Goal: Information Seeking & Learning: Learn about a topic

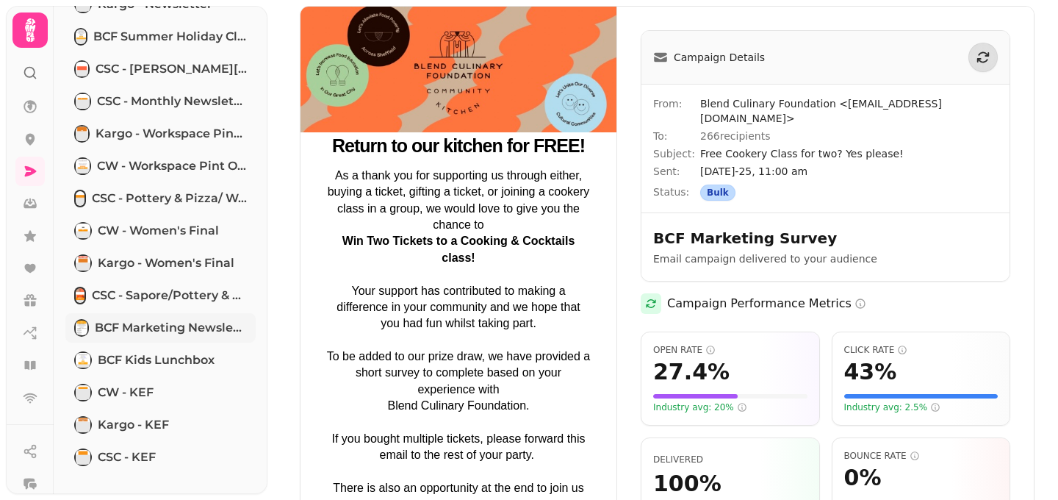
scroll to position [220, 0]
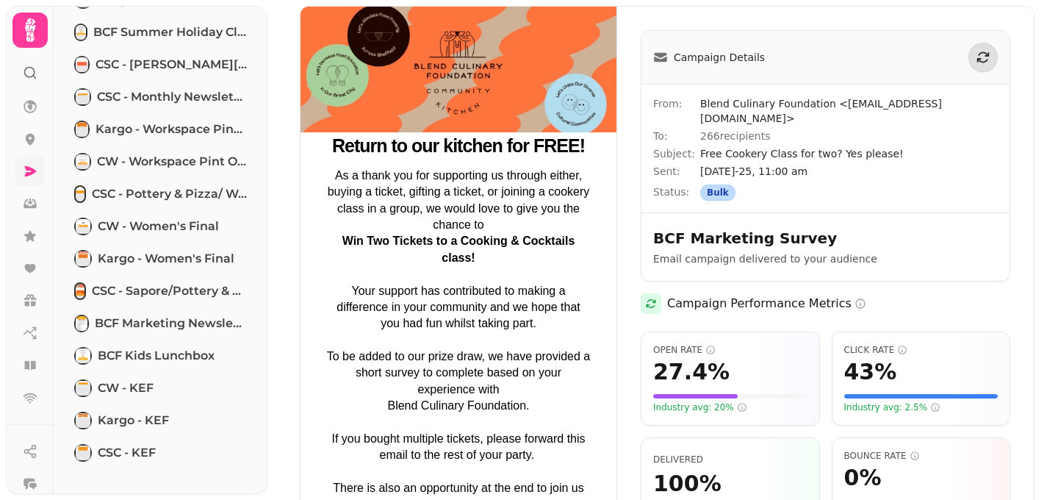
click at [24, 179] on link at bounding box center [29, 170] width 29 height 29
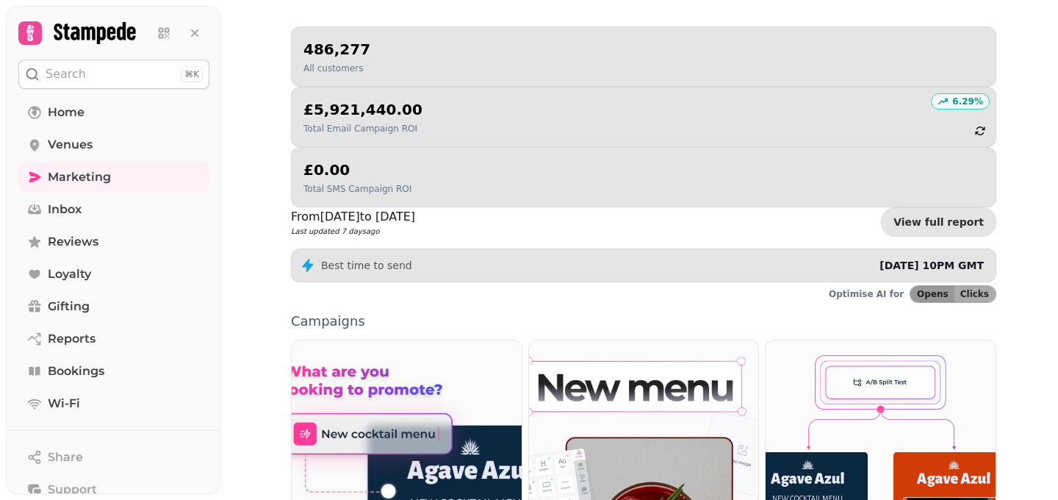
scroll to position [417, 0]
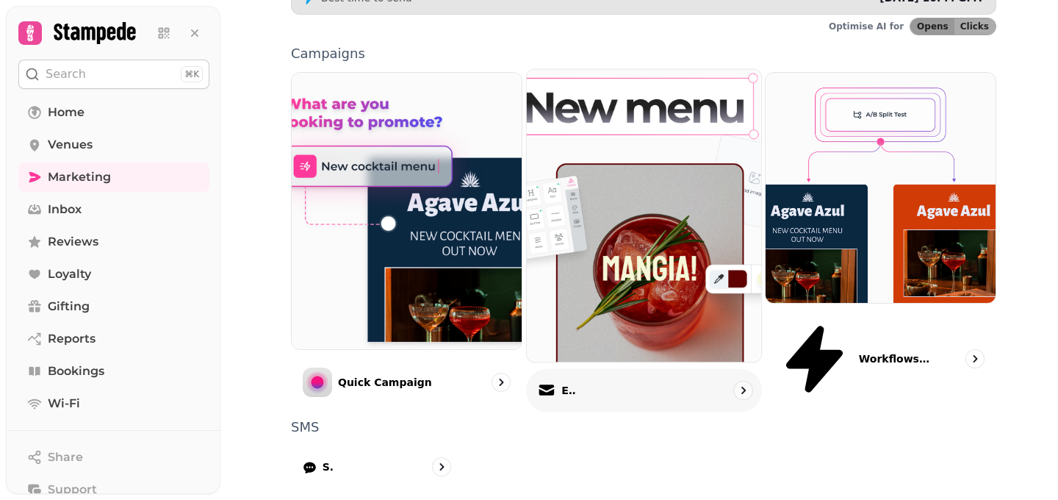
click at [576, 383] on p "Email" at bounding box center [568, 390] width 15 height 15
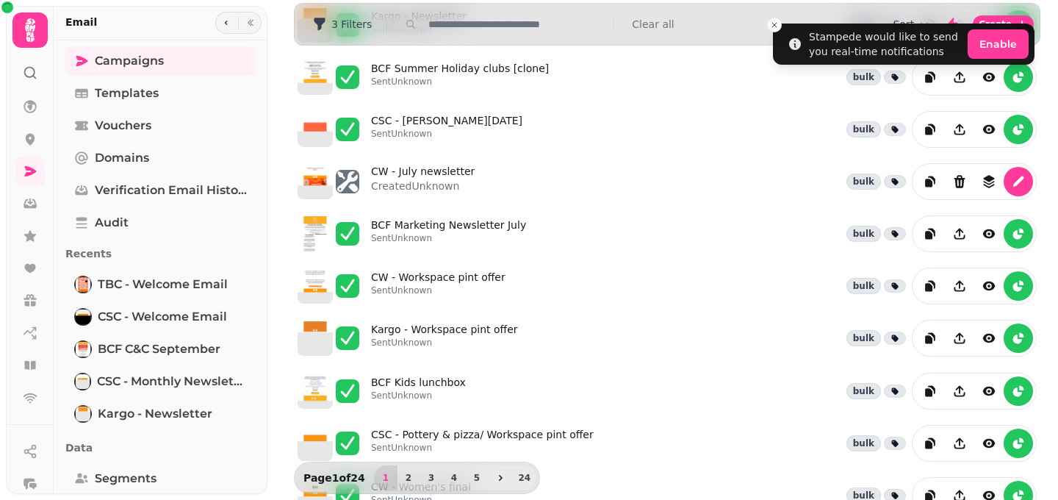
scroll to position [407, 0]
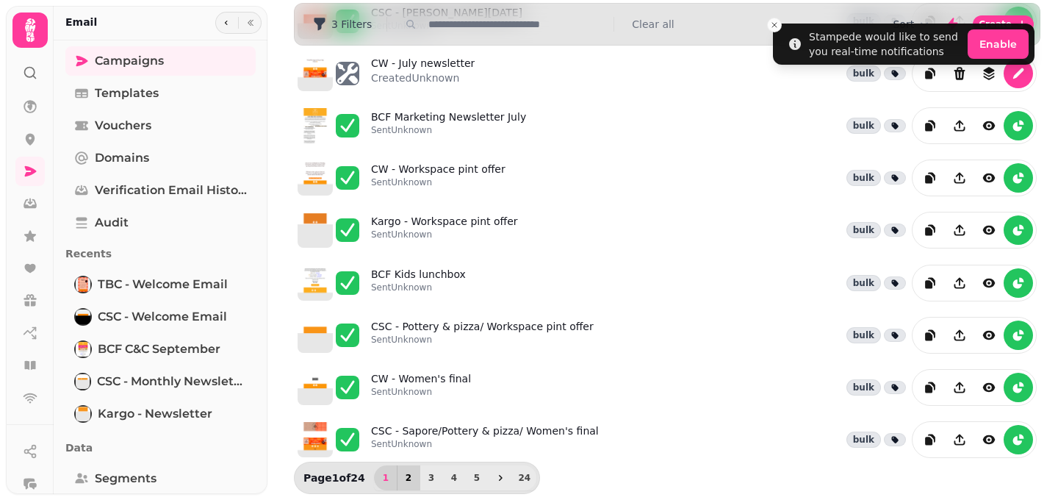
click at [403, 475] on span "2" at bounding box center [409, 477] width 12 height 9
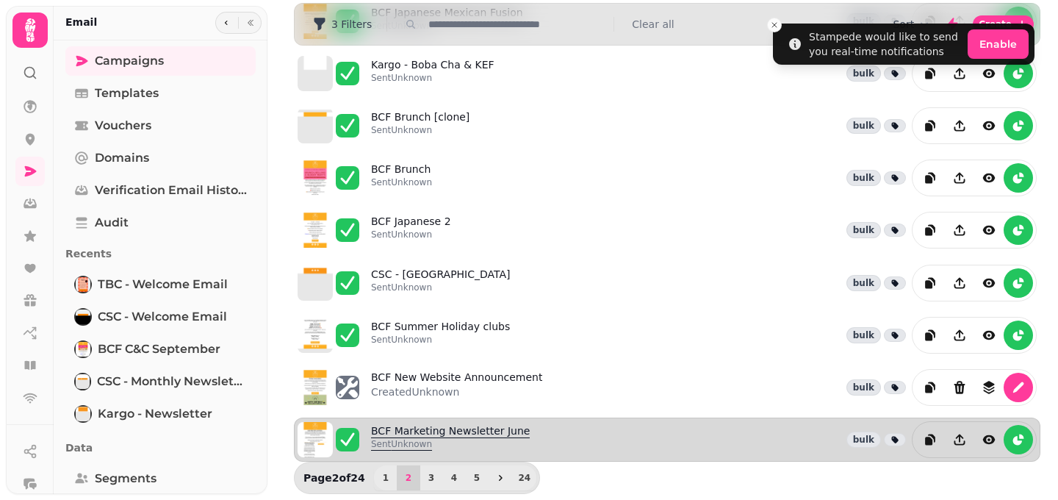
click at [390, 439] on p "Sent Unknown" at bounding box center [450, 444] width 159 height 12
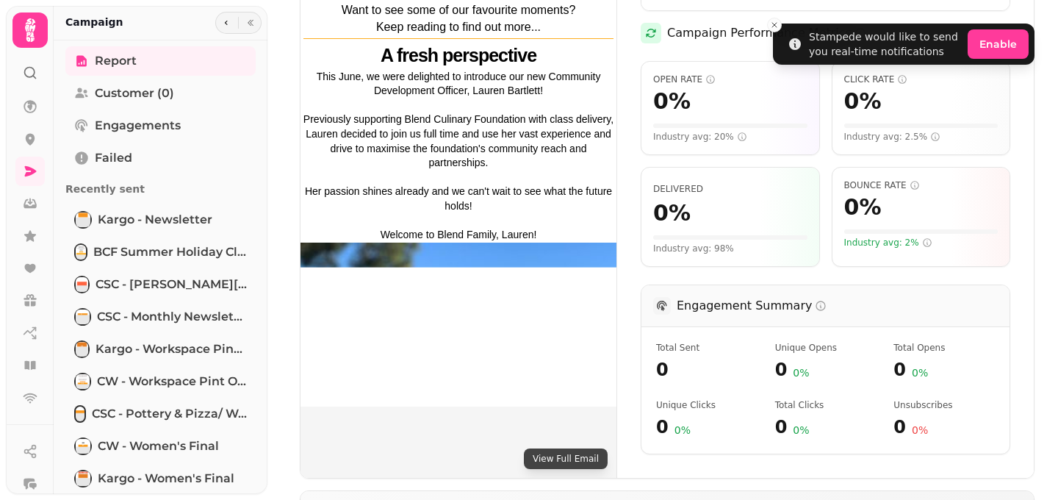
scroll to position [261, 0]
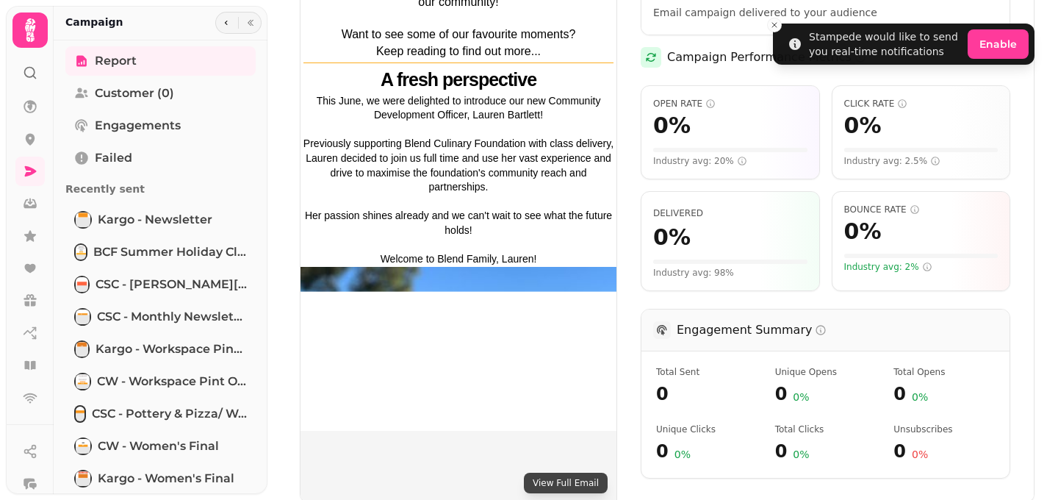
click at [343, 292] on img at bounding box center [458, 88] width 316 height 685
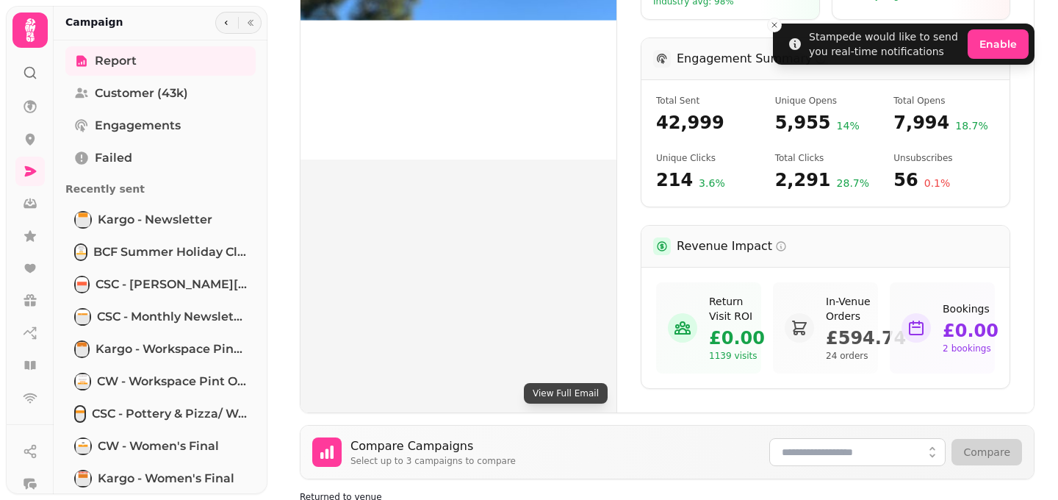
scroll to position [531, 0]
click at [549, 383] on button "View Full Email" at bounding box center [566, 393] width 84 height 21
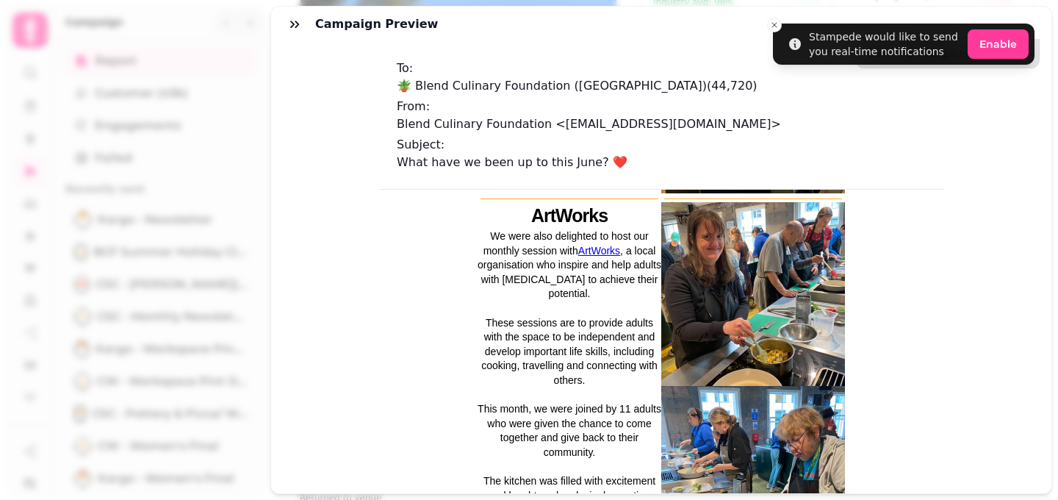
scroll to position [1004, 0]
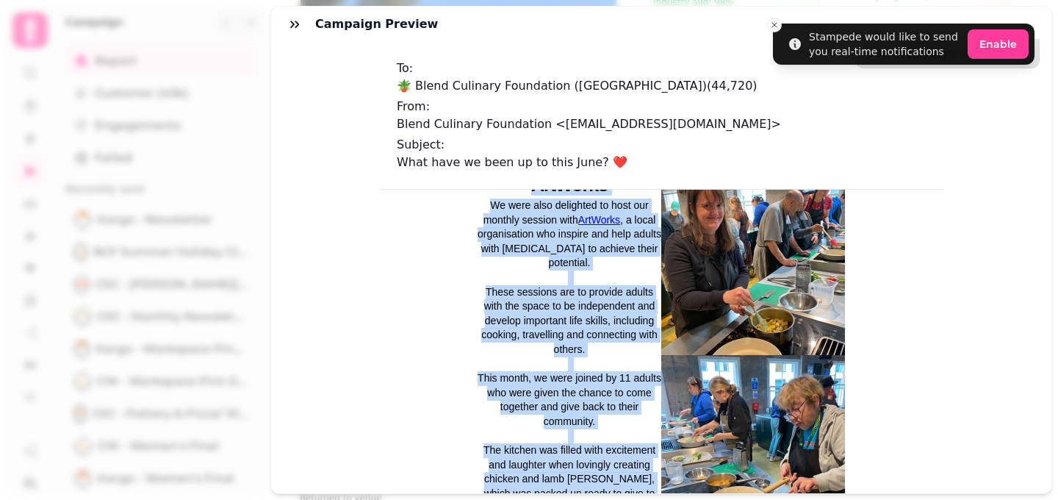
drag, startPoint x: 590, startPoint y: 478, endPoint x: 452, endPoint y: 202, distance: 308.2
click at [452, 202] on div "ArtWorks We were also delighted to host our monthly session with ArtWorks , a l…" at bounding box center [661, 358] width 564 height 386
copy div "ArtWorks We were also delighted to host our monthly session with ArtWorks , a l…"
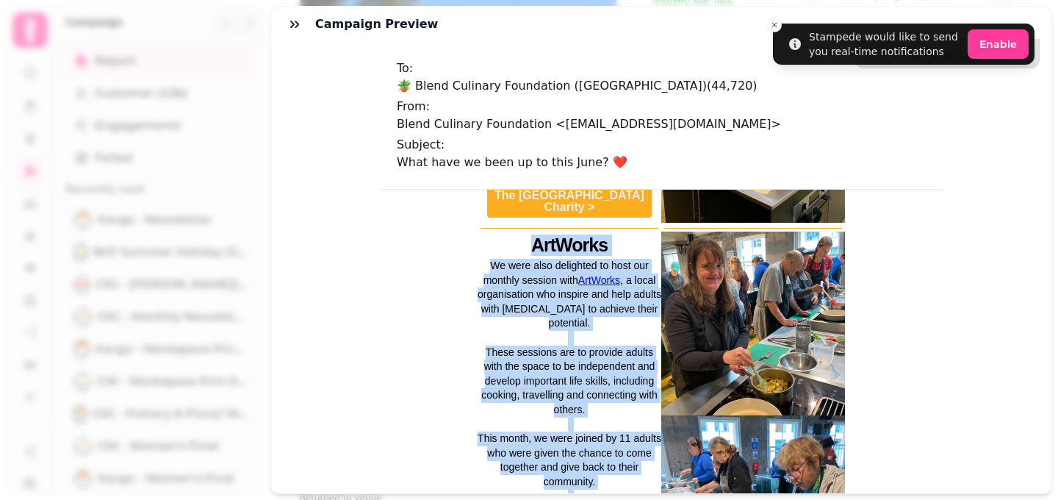
scroll to position [946, 0]
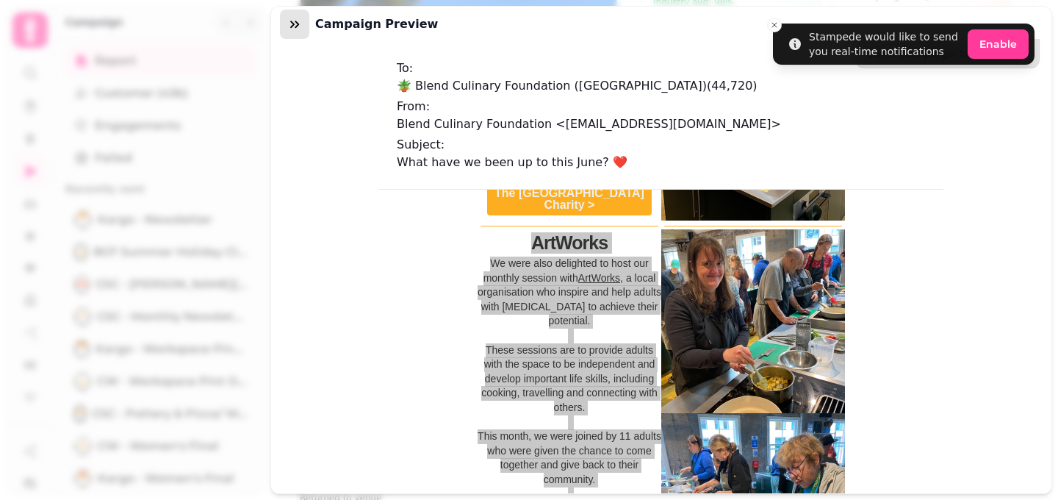
click at [300, 24] on icon "button" at bounding box center [294, 24] width 15 height 15
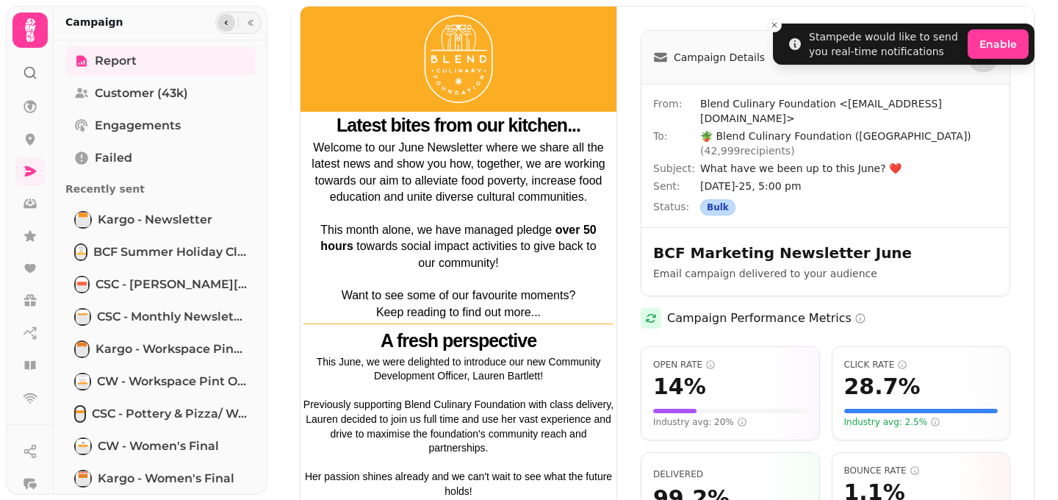
click at [227, 24] on icon "button" at bounding box center [226, 22] width 9 height 9
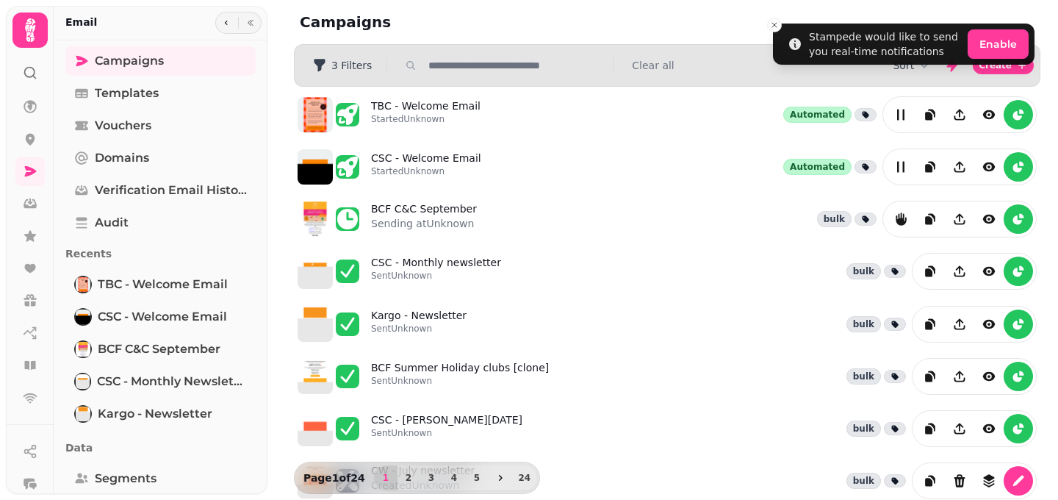
click at [43, 185] on nav at bounding box center [30, 252] width 38 height 320
click at [40, 178] on link at bounding box center [29, 170] width 29 height 29
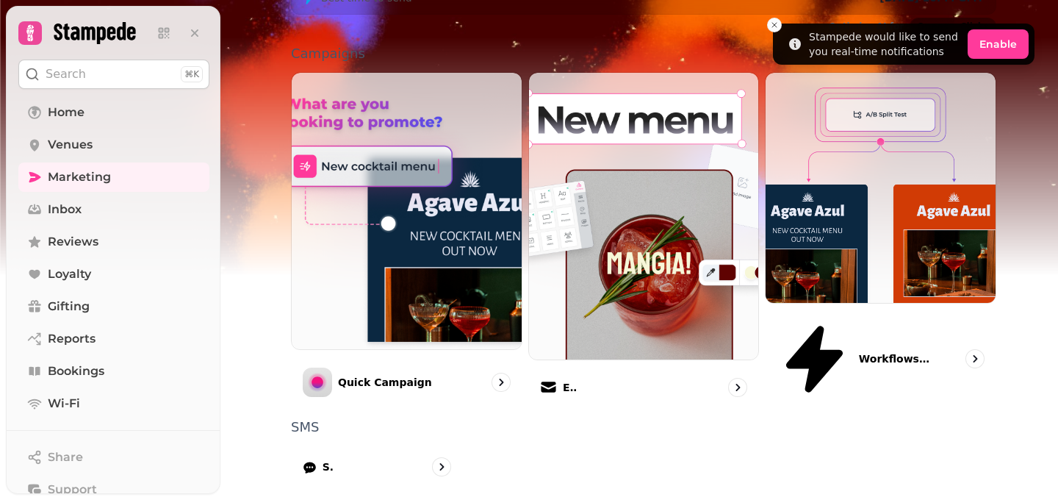
click at [274, 236] on div "486,277 All customers 6.29 % £5,921,440.00 Total Email Campaign ROI £0.00 Total…" at bounding box center [643, 219] width 752 height 920
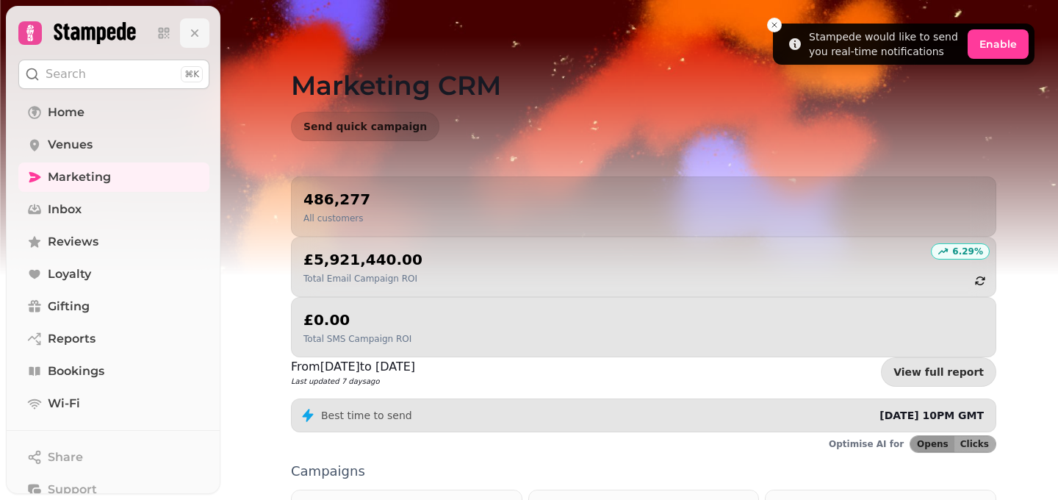
click at [194, 40] on icon at bounding box center [194, 33] width 15 height 15
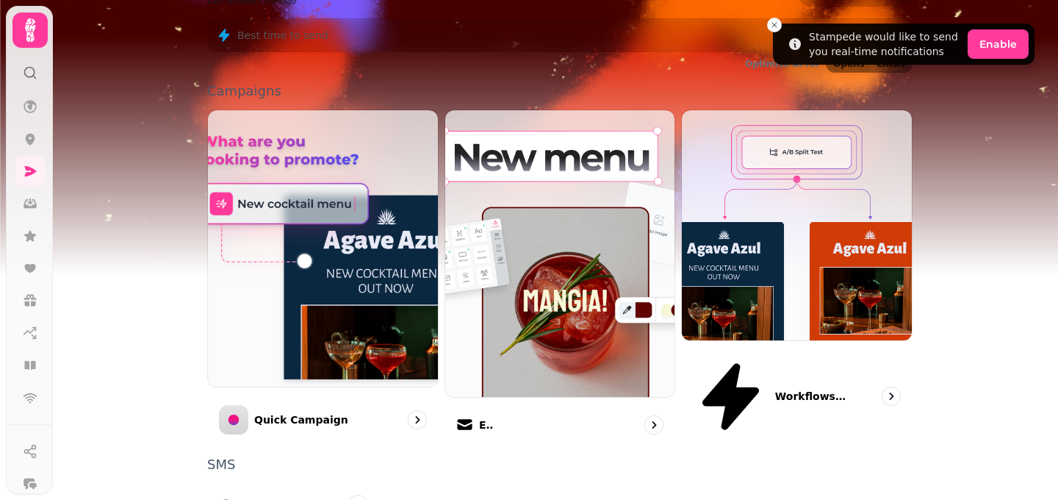
scroll to position [379, 0]
